Goal: Contribute content: Add original content to the website for others to see

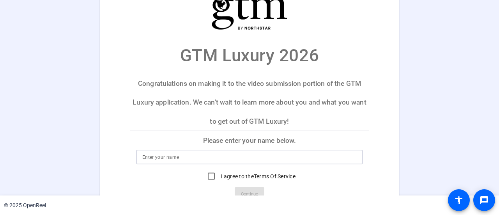
click at [203, 157] on input at bounding box center [249, 156] width 214 height 9
type input "[PERSON_NAME]"
click at [209, 175] on input "I agree to the Terms Of Service" at bounding box center [212, 176] width 16 height 16
checkbox input "true"
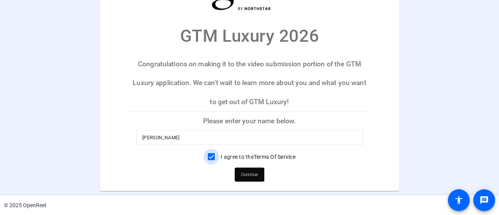
scroll to position [30, 0]
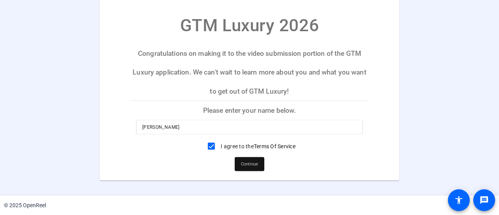
click at [246, 161] on span "Continue" at bounding box center [249, 164] width 17 height 12
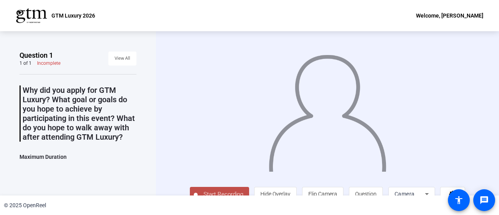
scroll to position [13, 0]
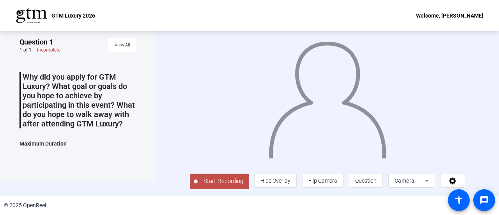
click at [211, 179] on span "Start Recording" at bounding box center [223, 181] width 51 height 9
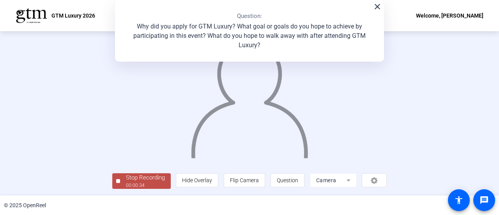
click at [131, 182] on div "00:00:34" at bounding box center [145, 185] width 39 height 7
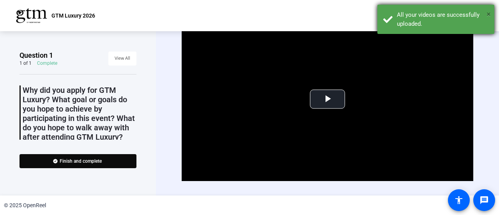
click at [487, 13] on span "×" at bounding box center [489, 13] width 4 height 9
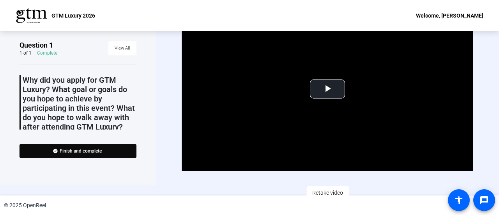
scroll to position [16, 0]
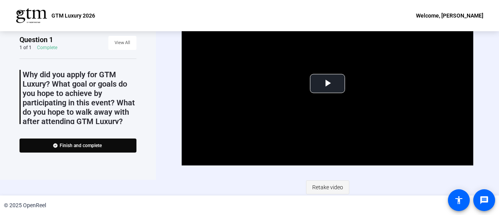
click at [333, 185] on span "Retake video" at bounding box center [327, 187] width 31 height 15
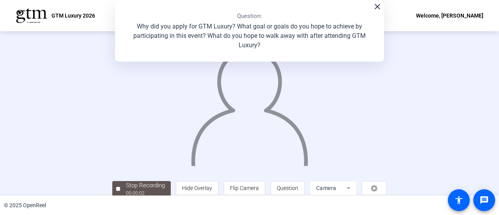
scroll to position [0, 0]
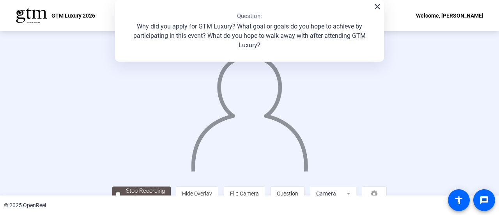
click at [377, 11] on mat-icon "close" at bounding box center [377, 6] width 9 height 9
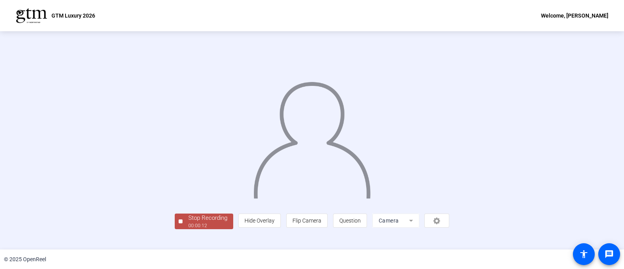
scroll to position [31, 0]
click at [188, 214] on div "Stop Recording" at bounding box center [207, 217] width 39 height 9
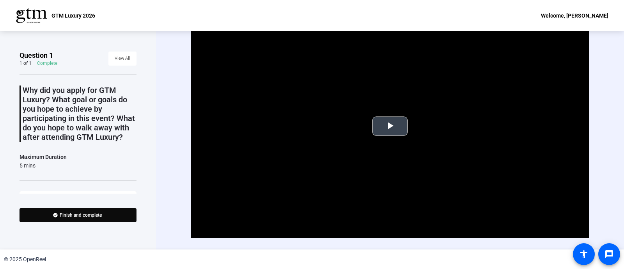
scroll to position [18, 0]
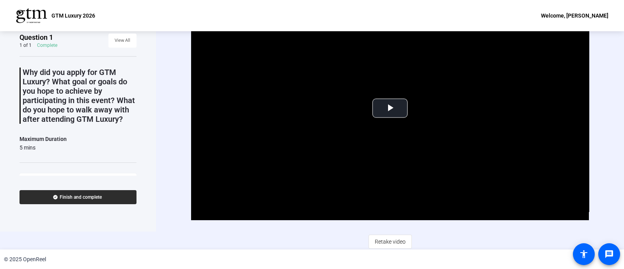
click at [100, 198] on span "Finish and complete" at bounding box center [81, 197] width 42 height 6
